Goal: Task Accomplishment & Management: Use online tool/utility

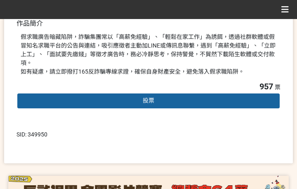
click at [145, 97] on span "投票" at bounding box center [149, 100] width 12 height 7
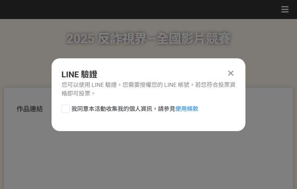
click at [125, 109] on span "我同意本活動收集我的個人資訊，請參見 使用條款" at bounding box center [134, 108] width 127 height 9
click at [67, 109] on input "我同意本活動收集我的個人資訊，請參見 使用條款" at bounding box center [64, 108] width 5 height 5
checkbox input "false"
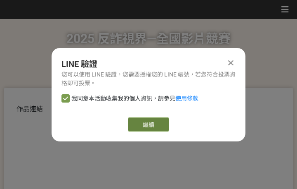
click at [139, 121] on link "繼續" at bounding box center [148, 124] width 41 height 14
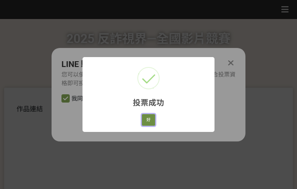
click at [149, 119] on button "好" at bounding box center [148, 120] width 13 height 12
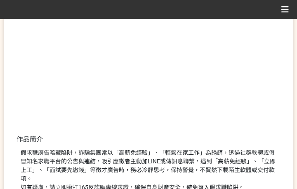
scroll to position [177, 0]
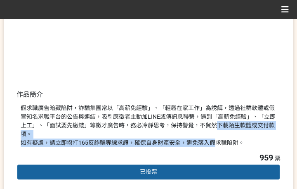
drag, startPoint x: 208, startPoint y: 129, endPoint x: 251, endPoint y: 135, distance: 42.9
click at [209, 130] on div "假求職廣告暗藏陷阱，詐騙集團常以「高薪免經驗」、「輕鬆在家工作」為誘餌，透過社群軟體或假冒知名求職平台的公告與連結，吸引應徵者主動加LINE或傳訊息聯繫，遇到…" at bounding box center [149, 125] width 256 height 43
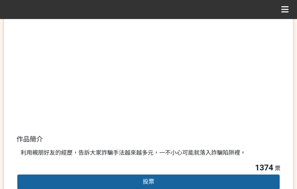
scroll to position [165, 0]
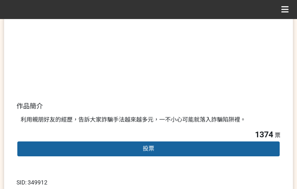
click at [150, 148] on span "投票" at bounding box center [149, 148] width 12 height 7
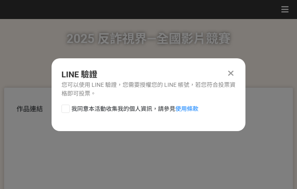
click at [127, 109] on span "我同意本活動收集我的個人資訊，請參見 使用條款" at bounding box center [134, 108] width 127 height 9
click at [67, 109] on input "我同意本活動收集我的個人資訊，請參見 使用條款" at bounding box center [64, 108] width 5 height 5
checkbox input "false"
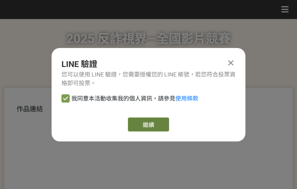
click at [152, 122] on link "繼續" at bounding box center [148, 124] width 41 height 14
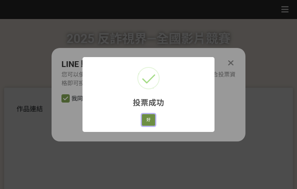
click at [150, 114] on button "好" at bounding box center [148, 120] width 13 height 12
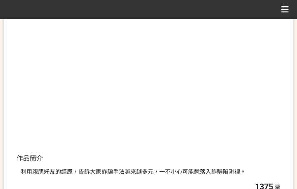
scroll to position [135, 0]
